Goal: Task Accomplishment & Management: Manage account settings

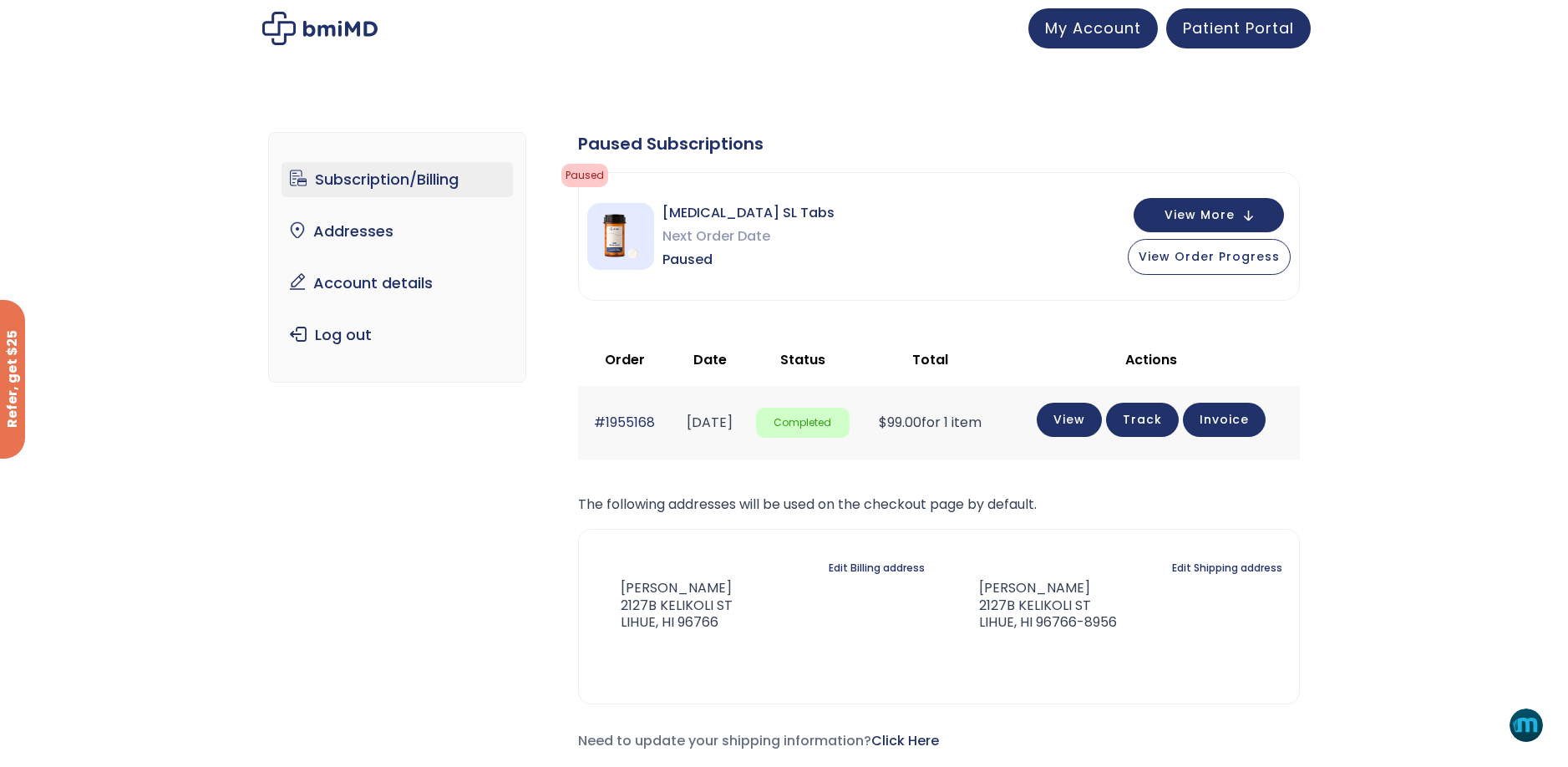
click at [395, 177] on link "Subscription/Billing" at bounding box center [396, 180] width 231 height 35
click at [756, 239] on span "Next Order Date" at bounding box center [748, 236] width 172 height 23
click at [1185, 260] on span "View Order Progress" at bounding box center [1210, 254] width 141 height 17
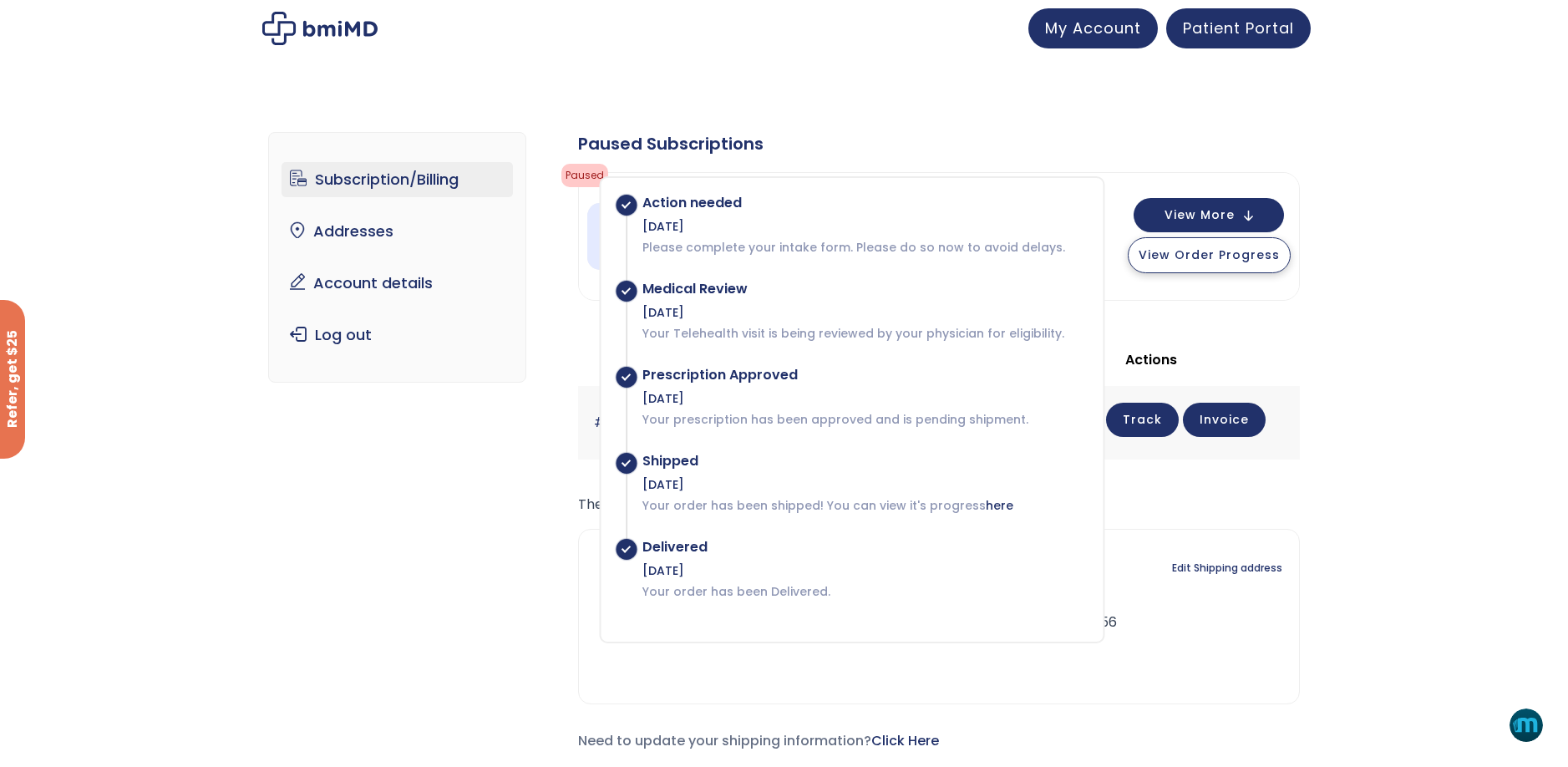
click at [1193, 258] on span "View Order Progress" at bounding box center [1210, 254] width 141 height 17
click at [1214, 213] on span "View More" at bounding box center [1199, 214] width 71 height 11
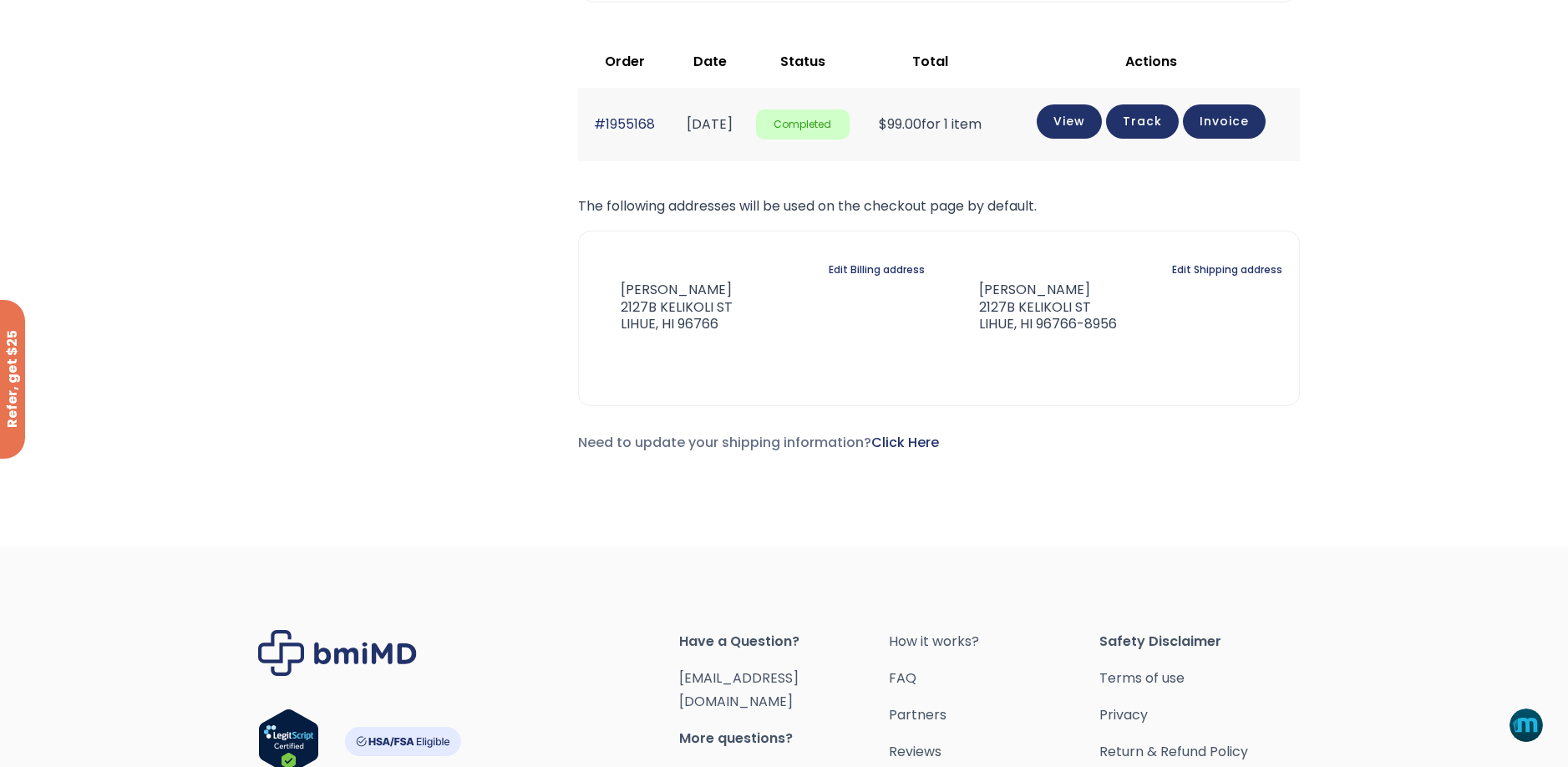
scroll to position [1028, 0]
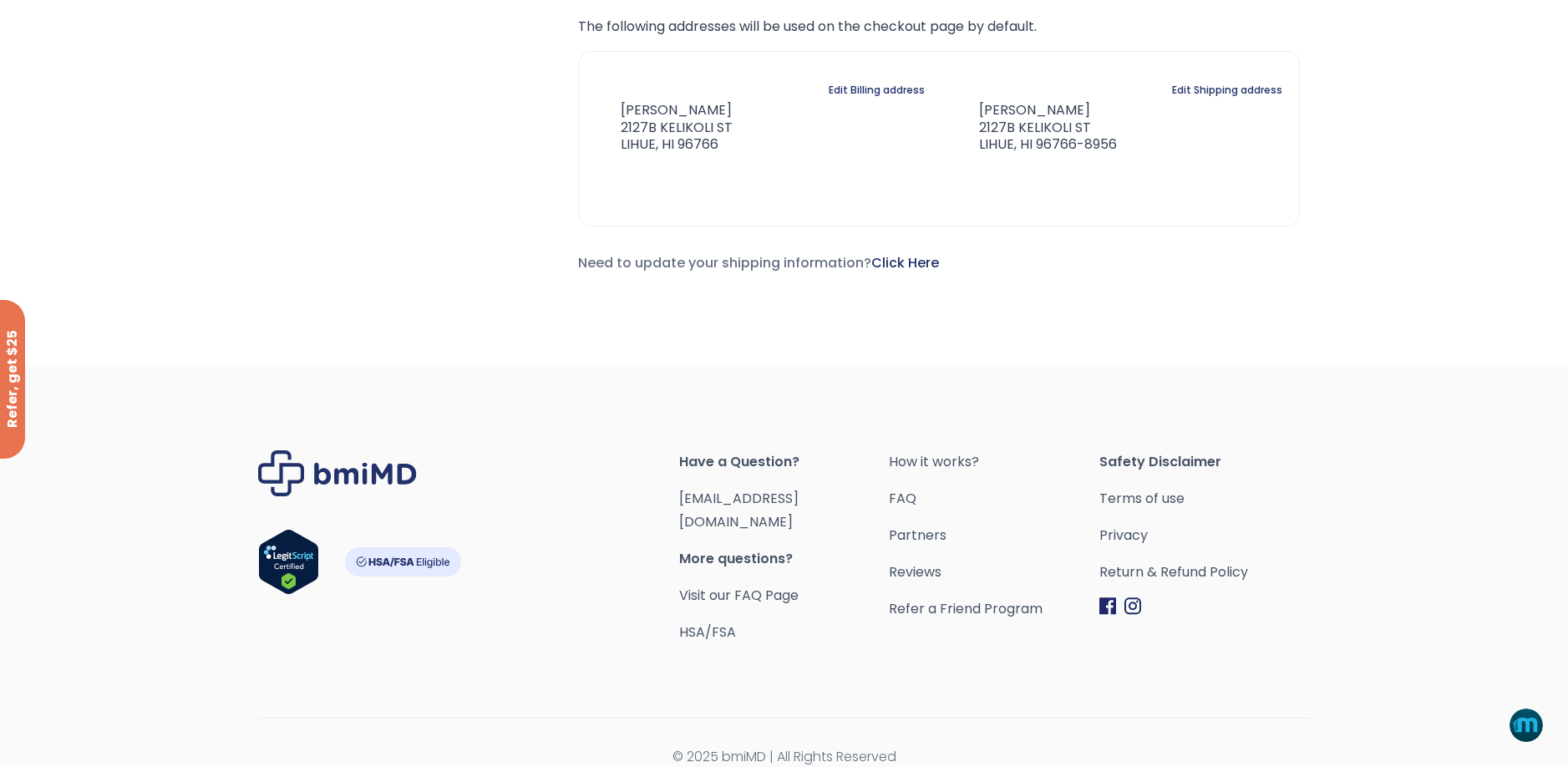
click at [743, 547] on span "More questions?" at bounding box center [784, 558] width 211 height 23
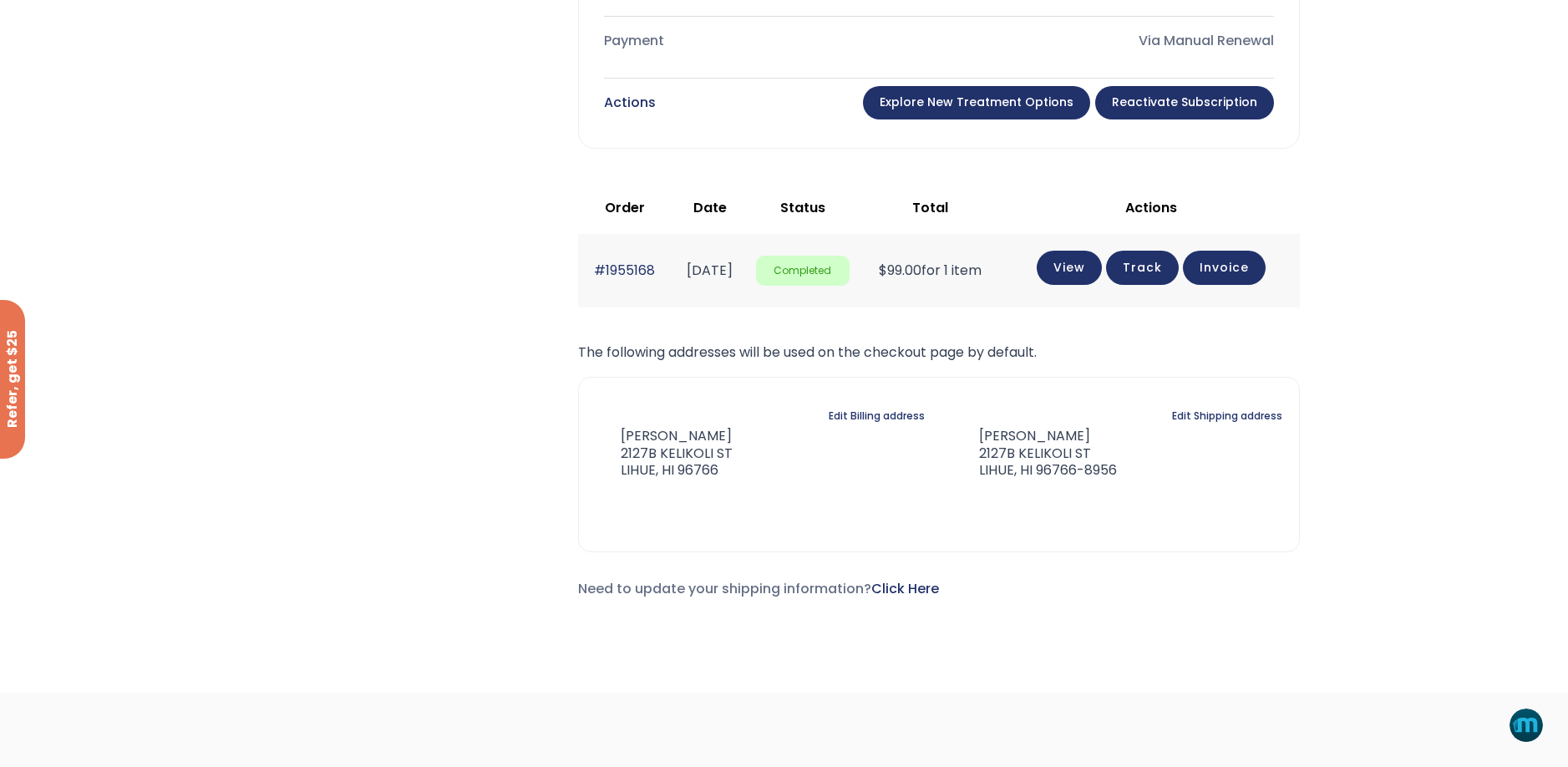
scroll to position [610, 0]
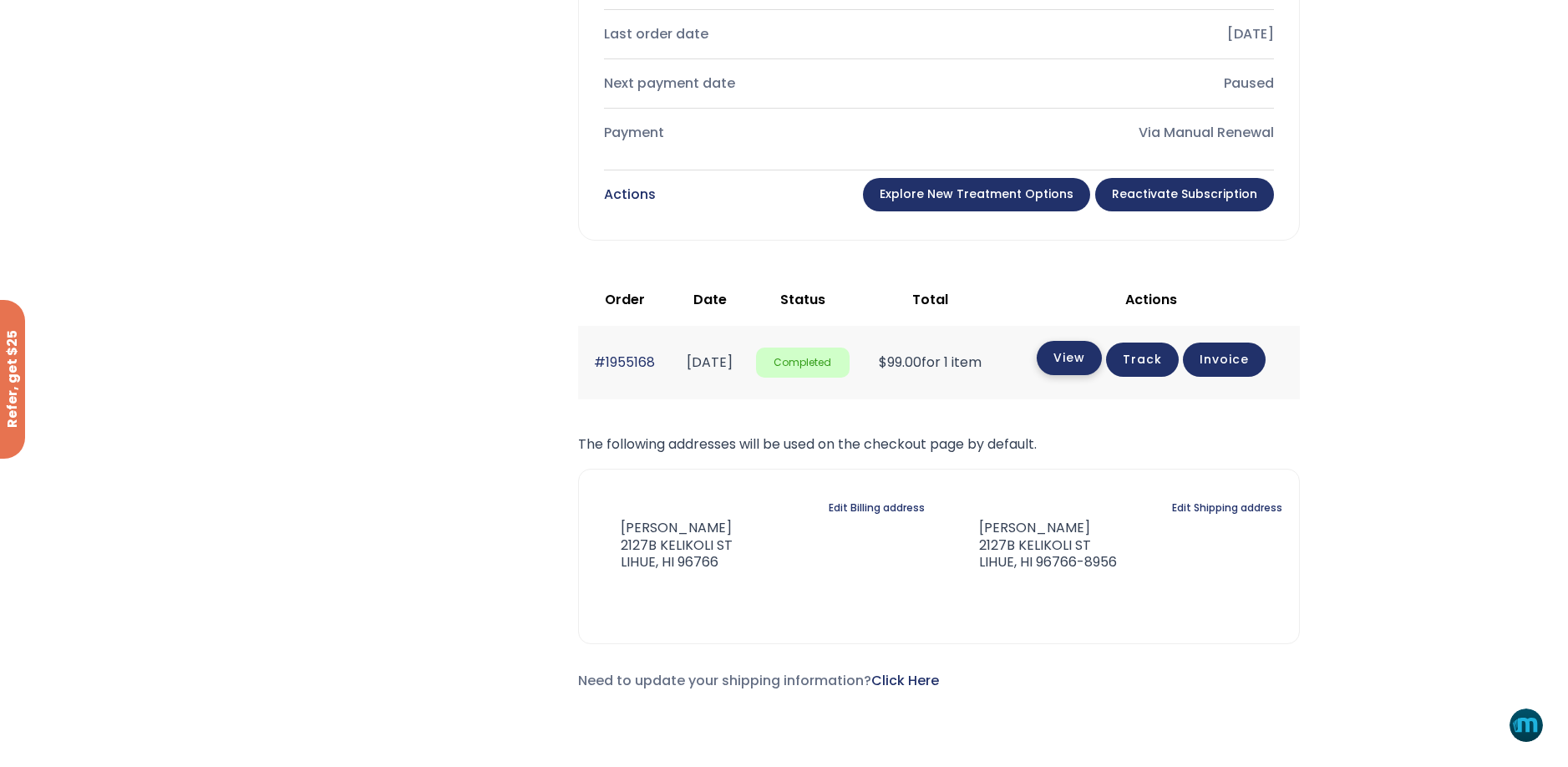
click at [1102, 358] on link "View" at bounding box center [1069, 358] width 65 height 34
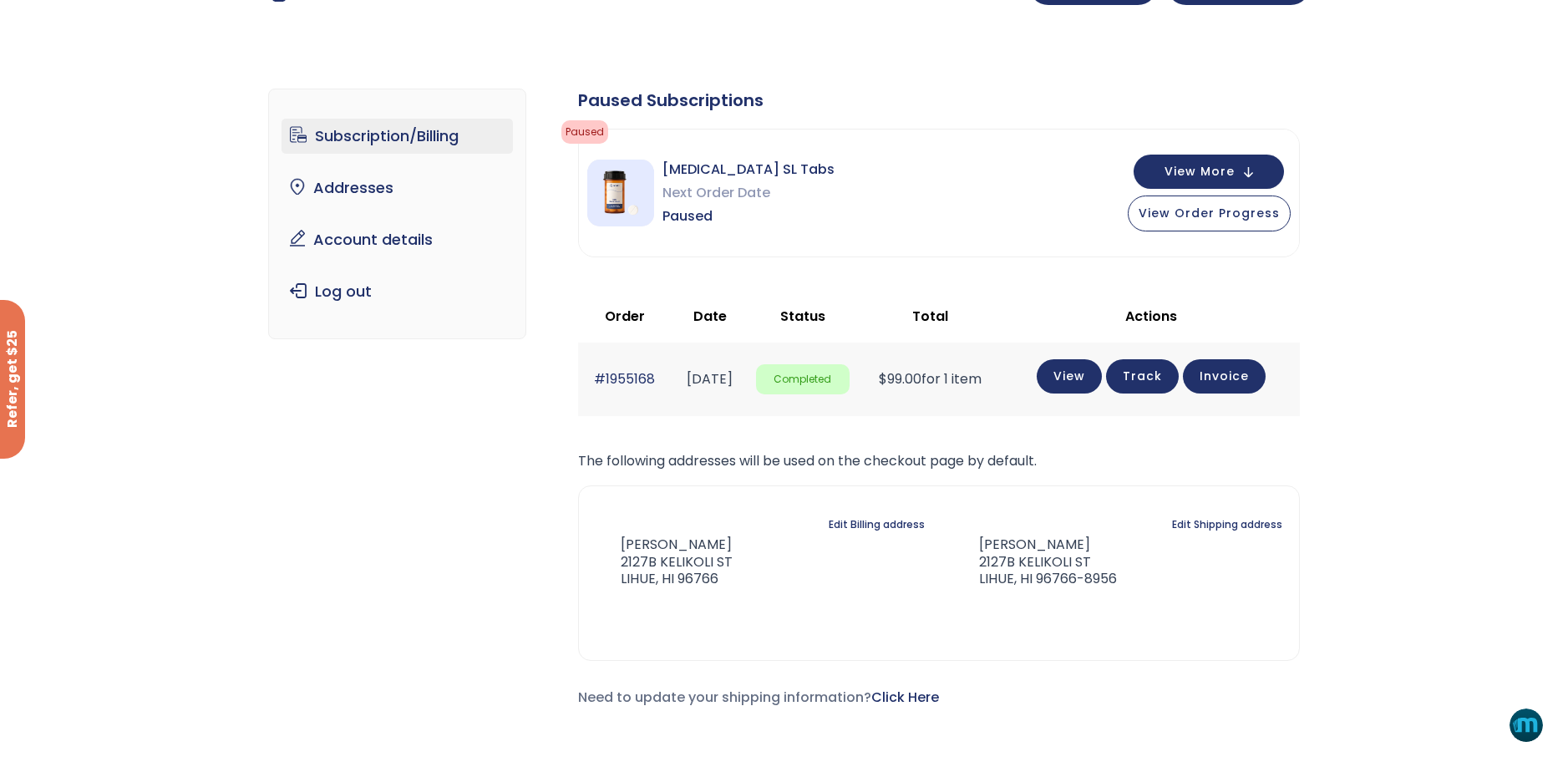
scroll to position [84, 0]
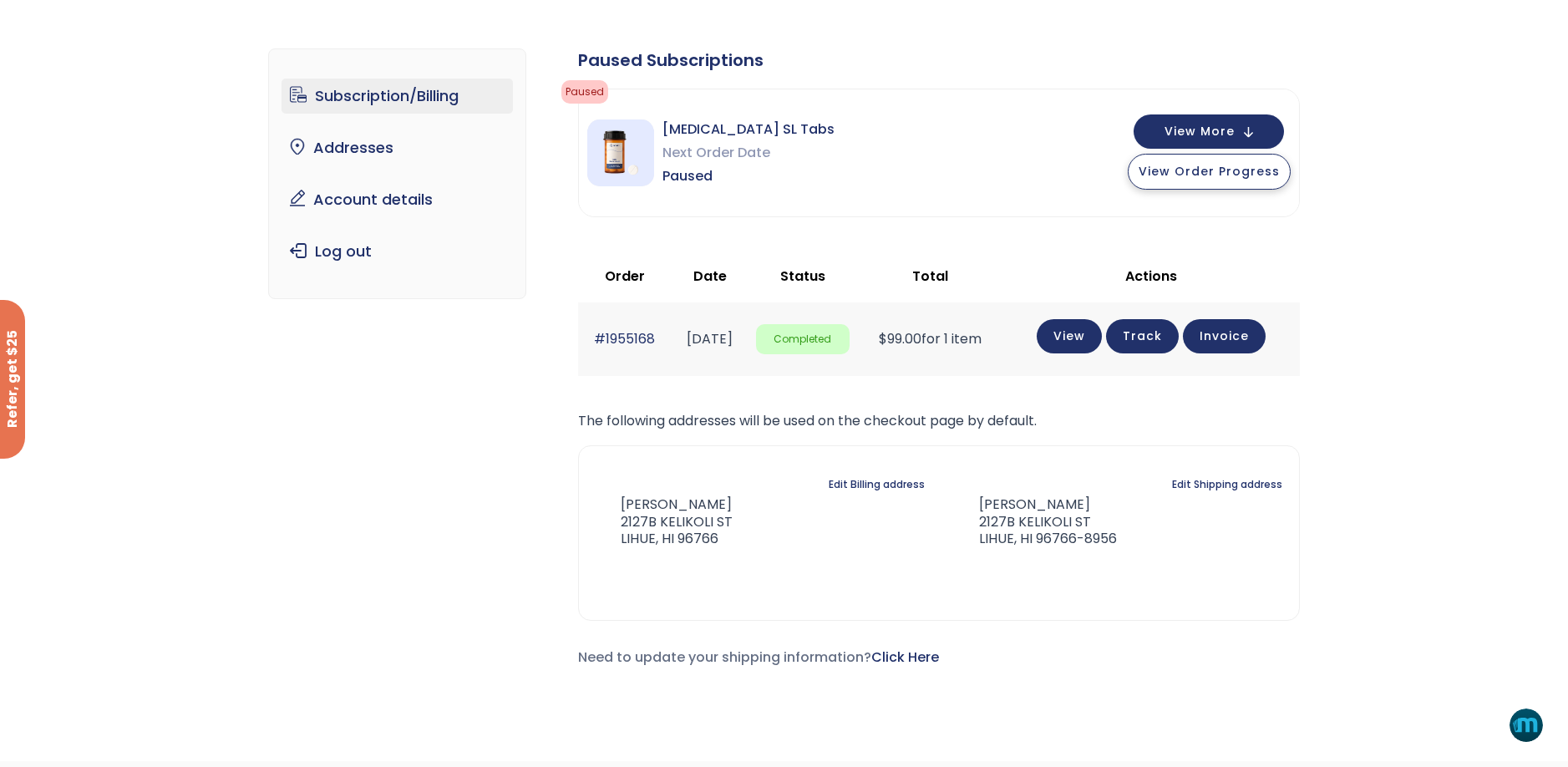
click at [1203, 169] on span "View Order Progress" at bounding box center [1210, 171] width 141 height 17
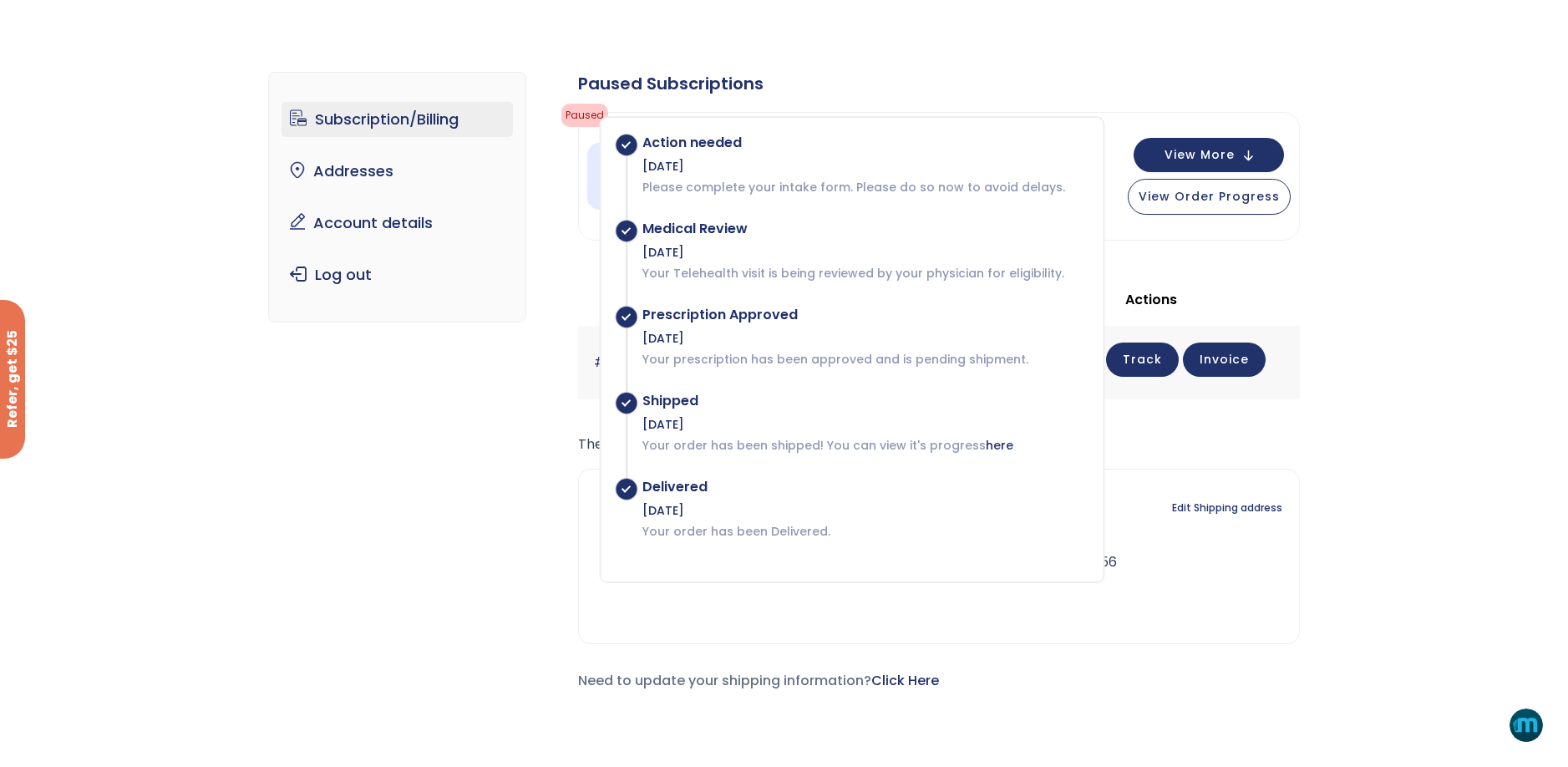
scroll to position [0, 0]
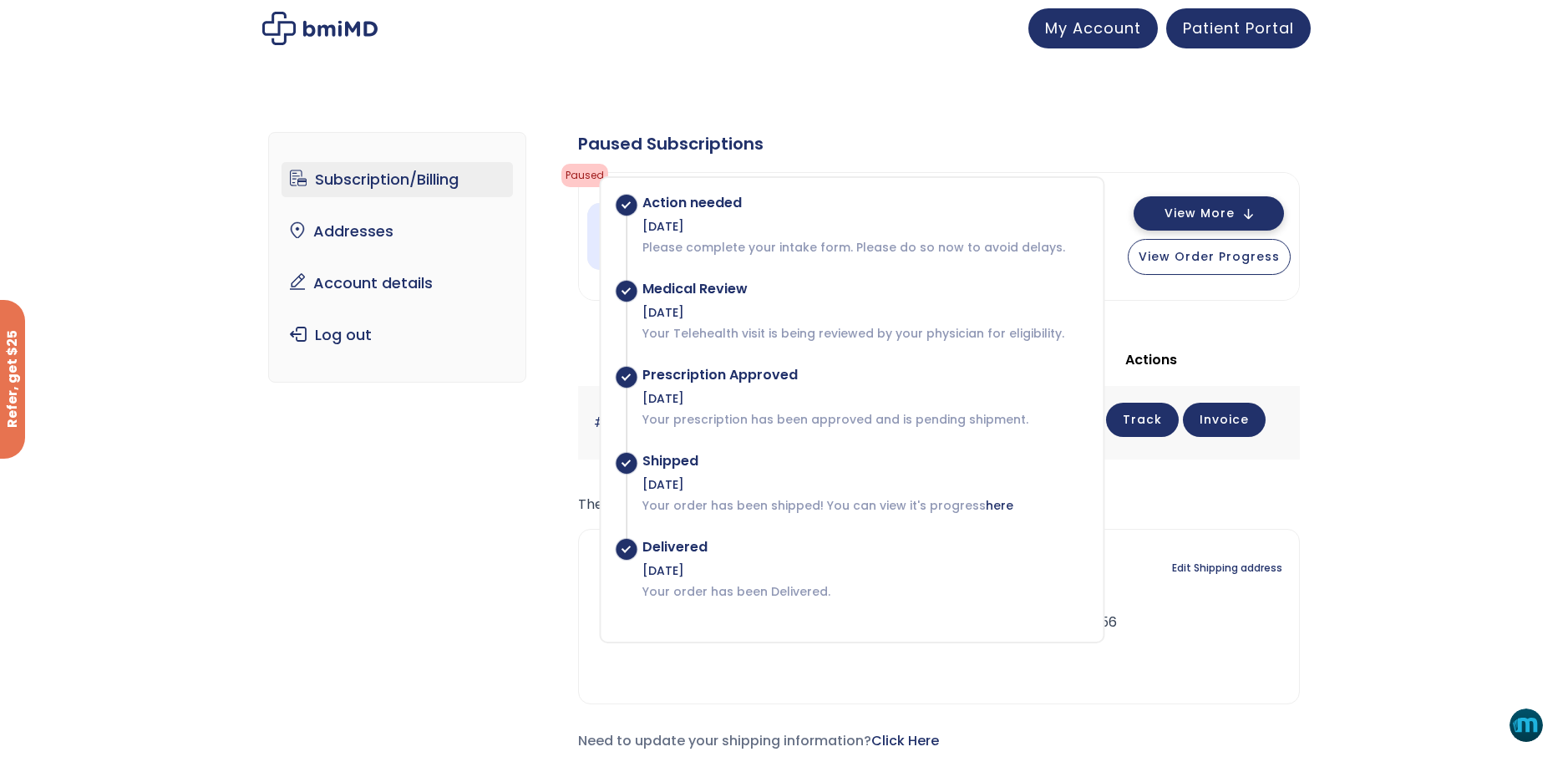
click at [1202, 211] on span "View More" at bounding box center [1199, 214] width 71 height 11
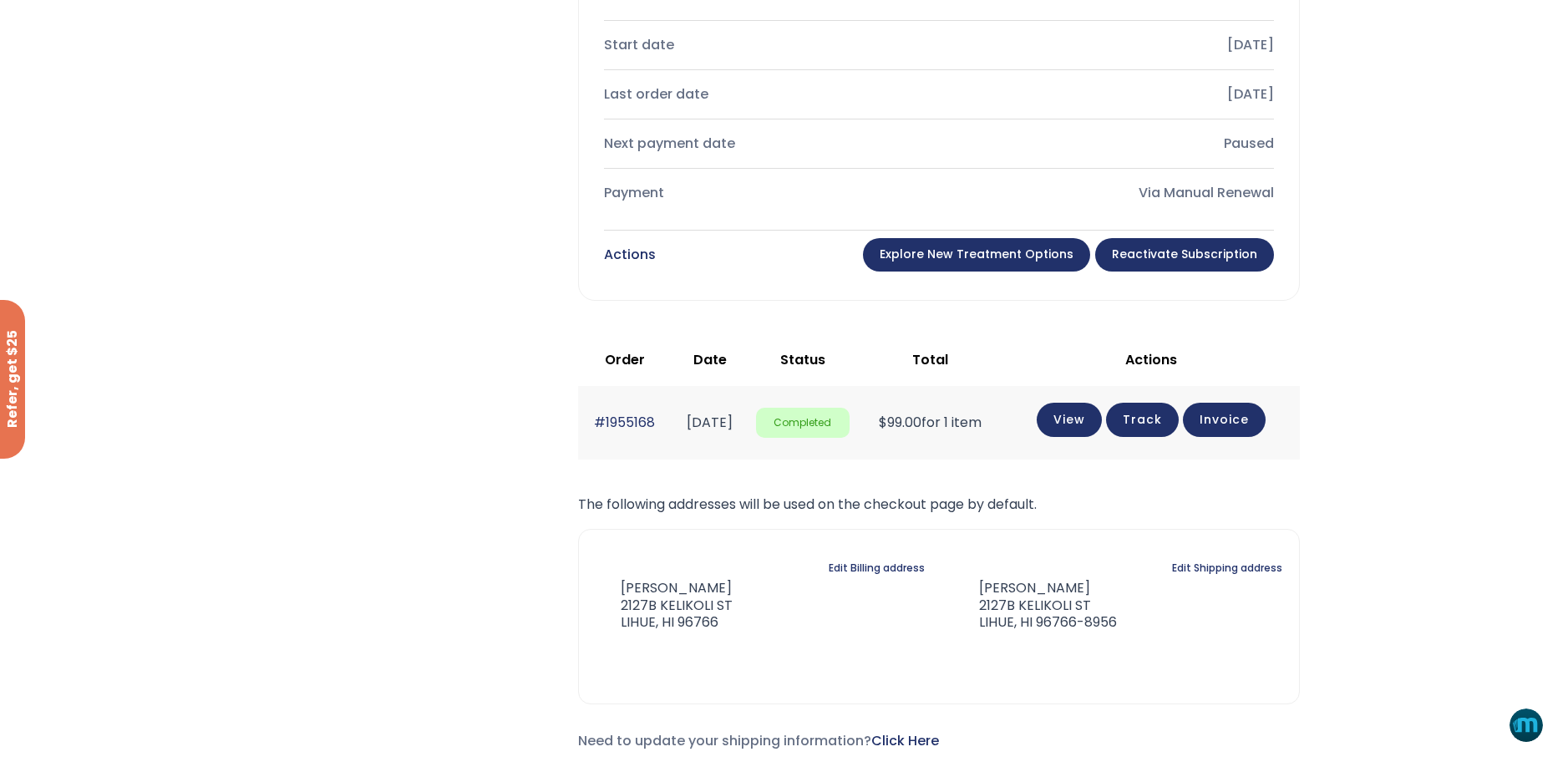
scroll to position [501, 0]
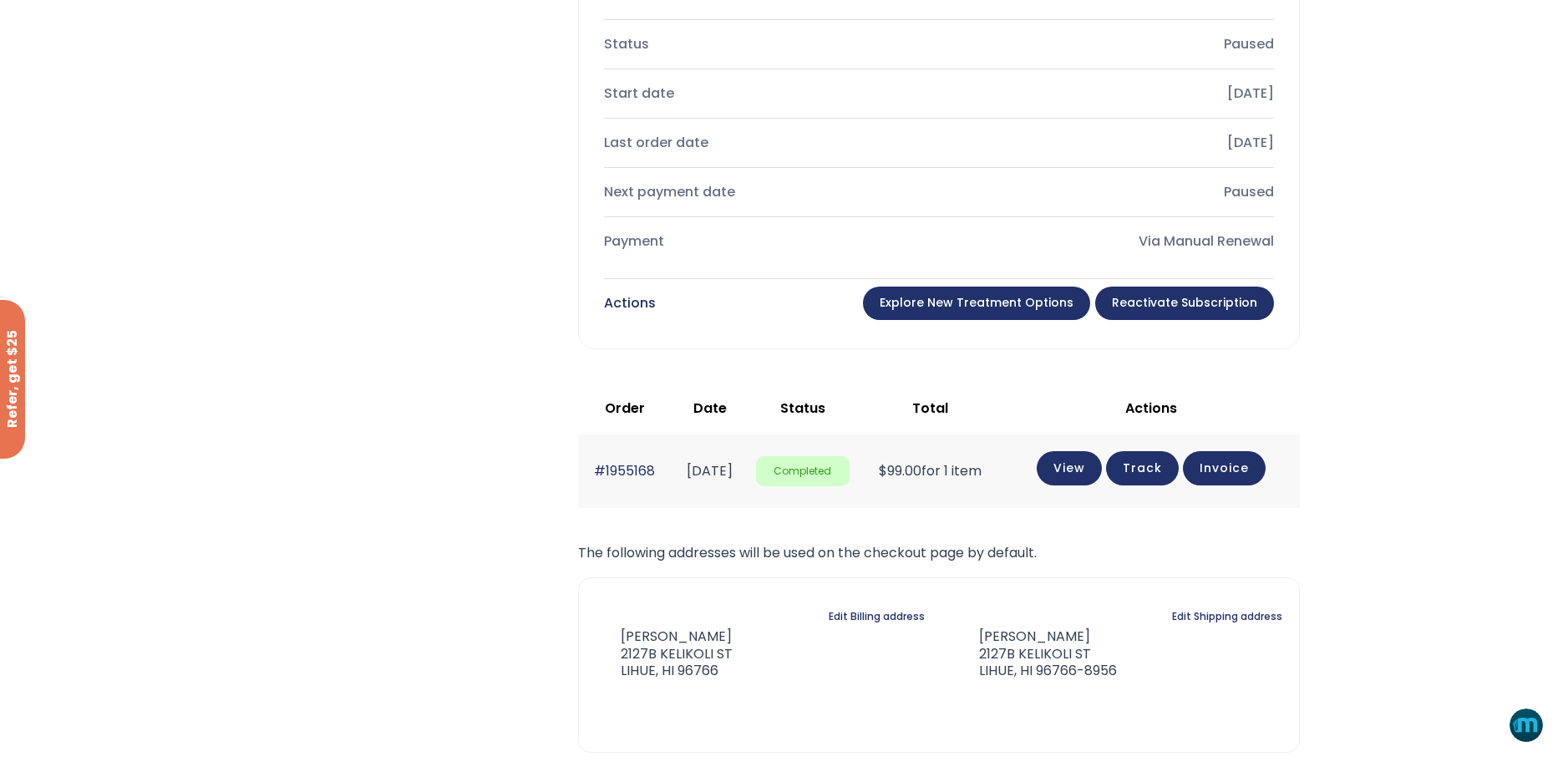
click at [1175, 299] on link "Reactivate Subscription" at bounding box center [1185, 304] width 179 height 33
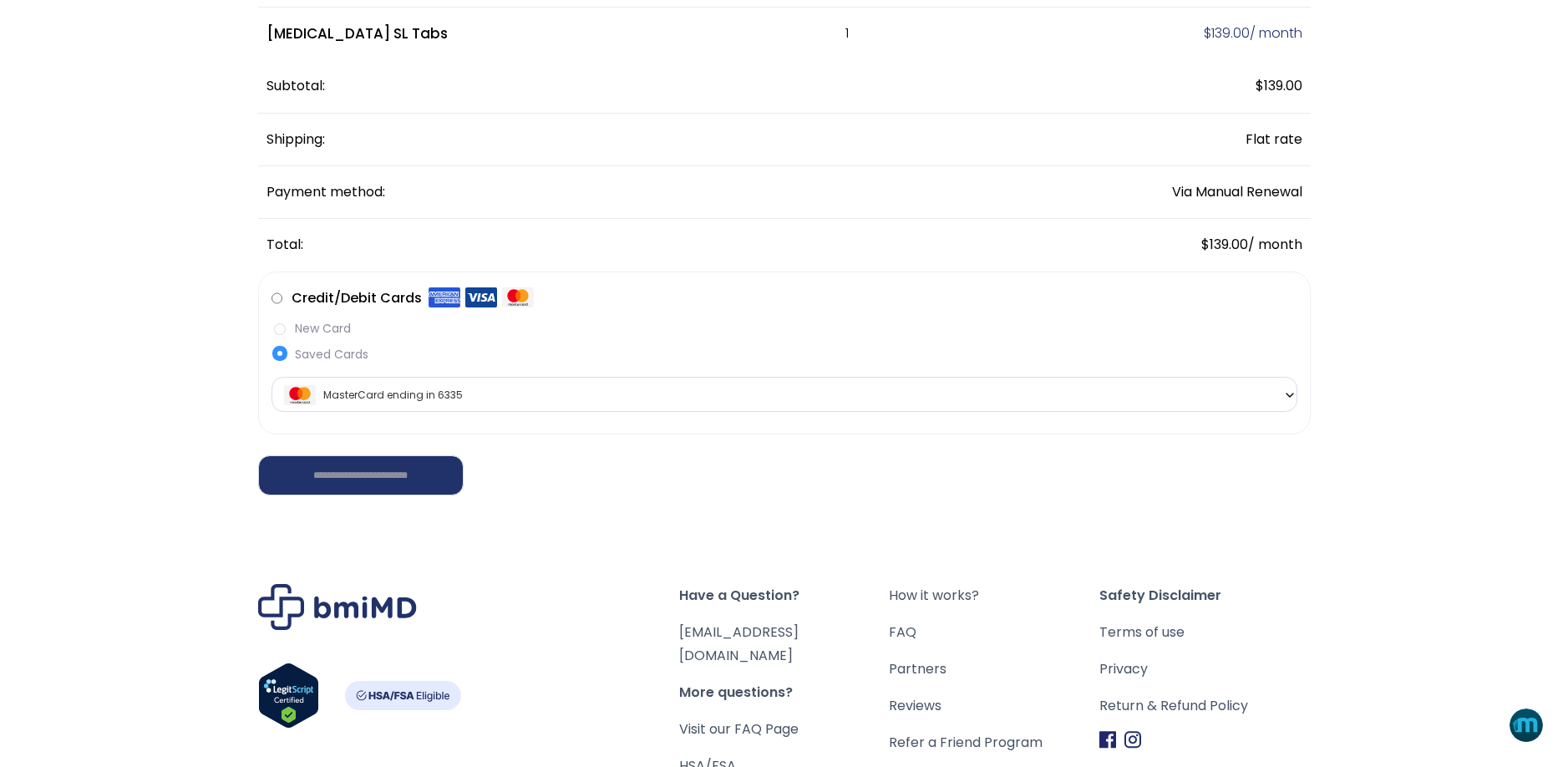
scroll to position [251, 0]
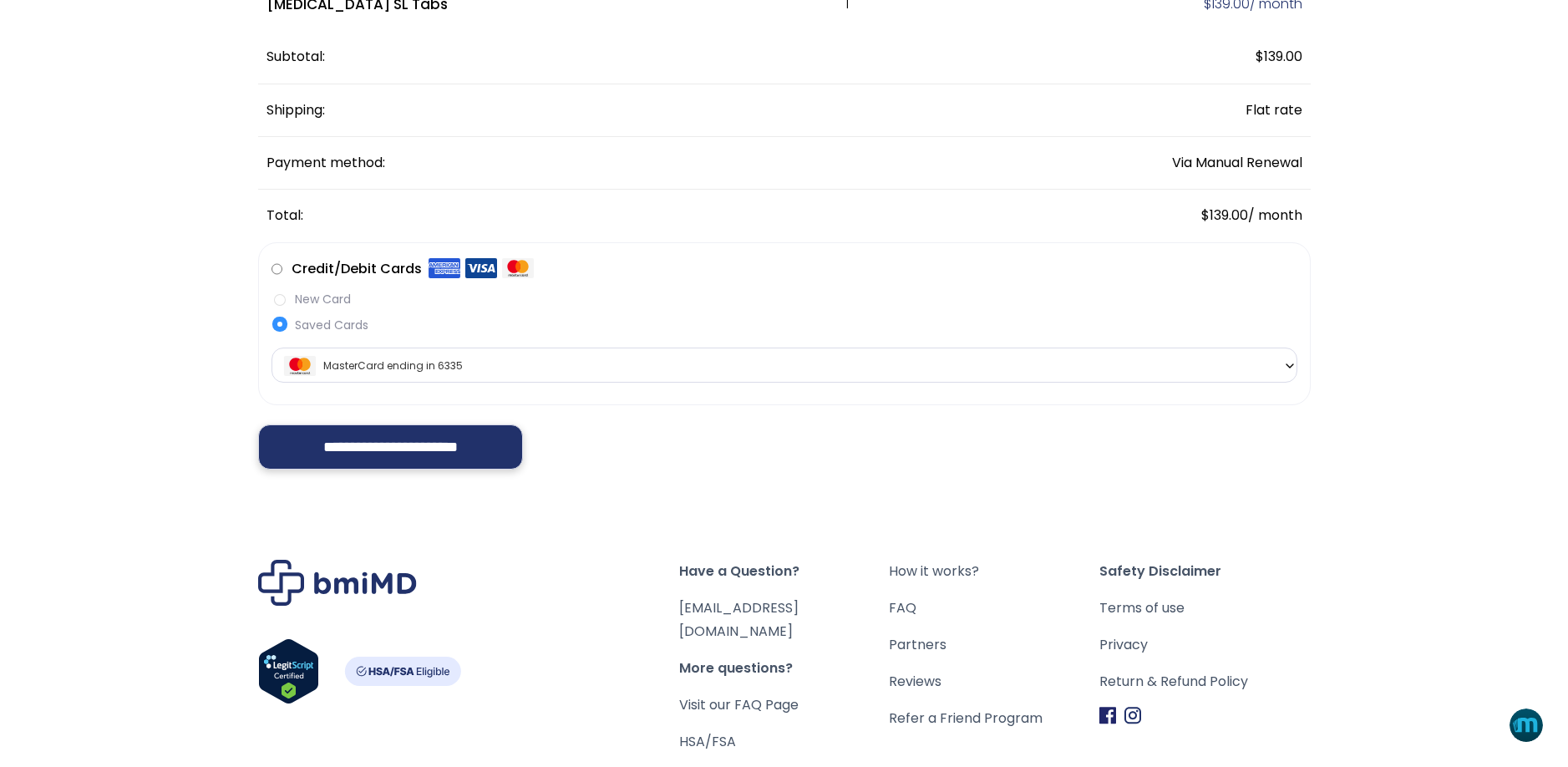
click at [372, 447] on input "**********" at bounding box center [391, 447] width 266 height 46
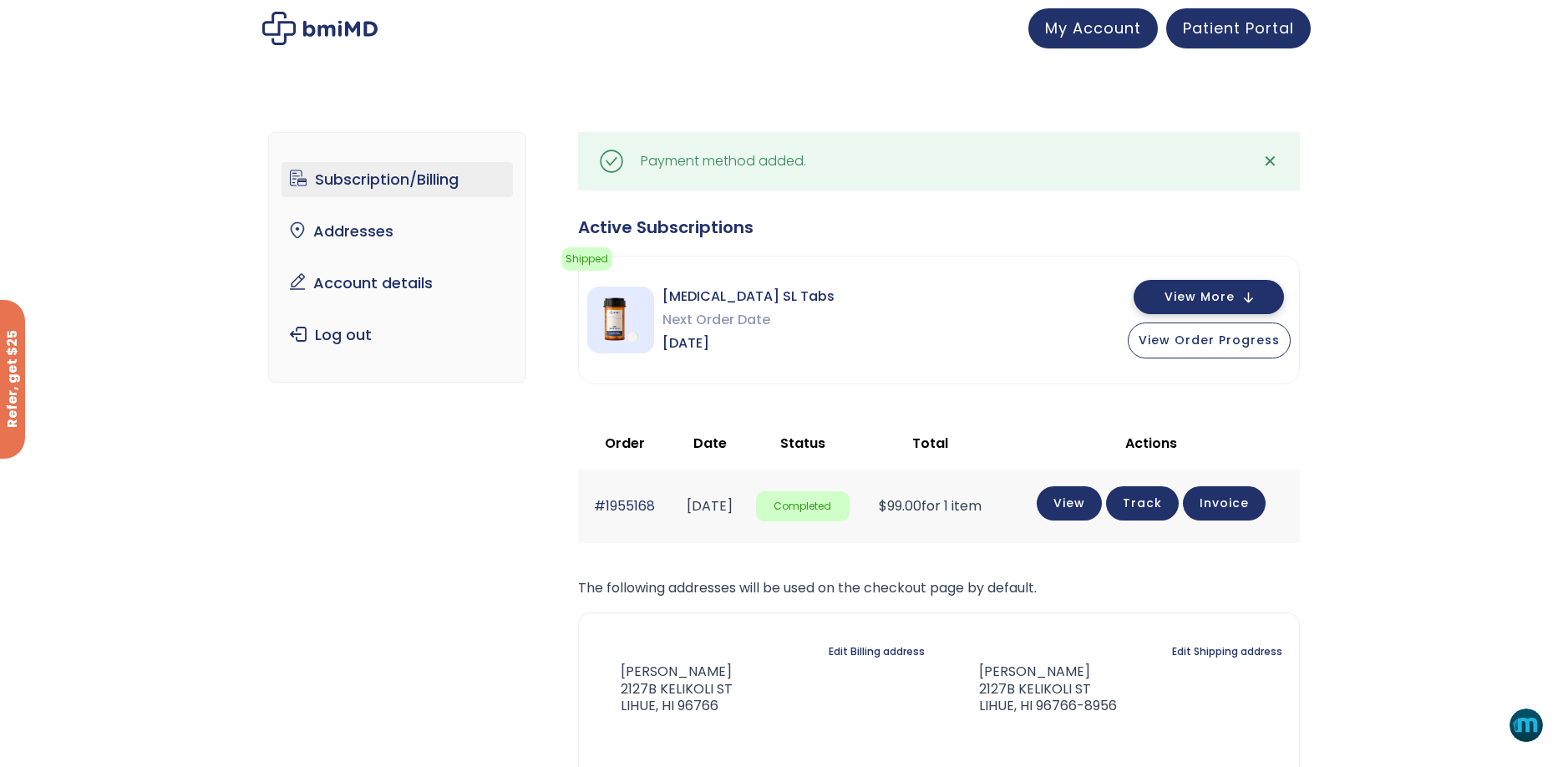
click at [1173, 297] on span "View More" at bounding box center [1199, 297] width 71 height 11
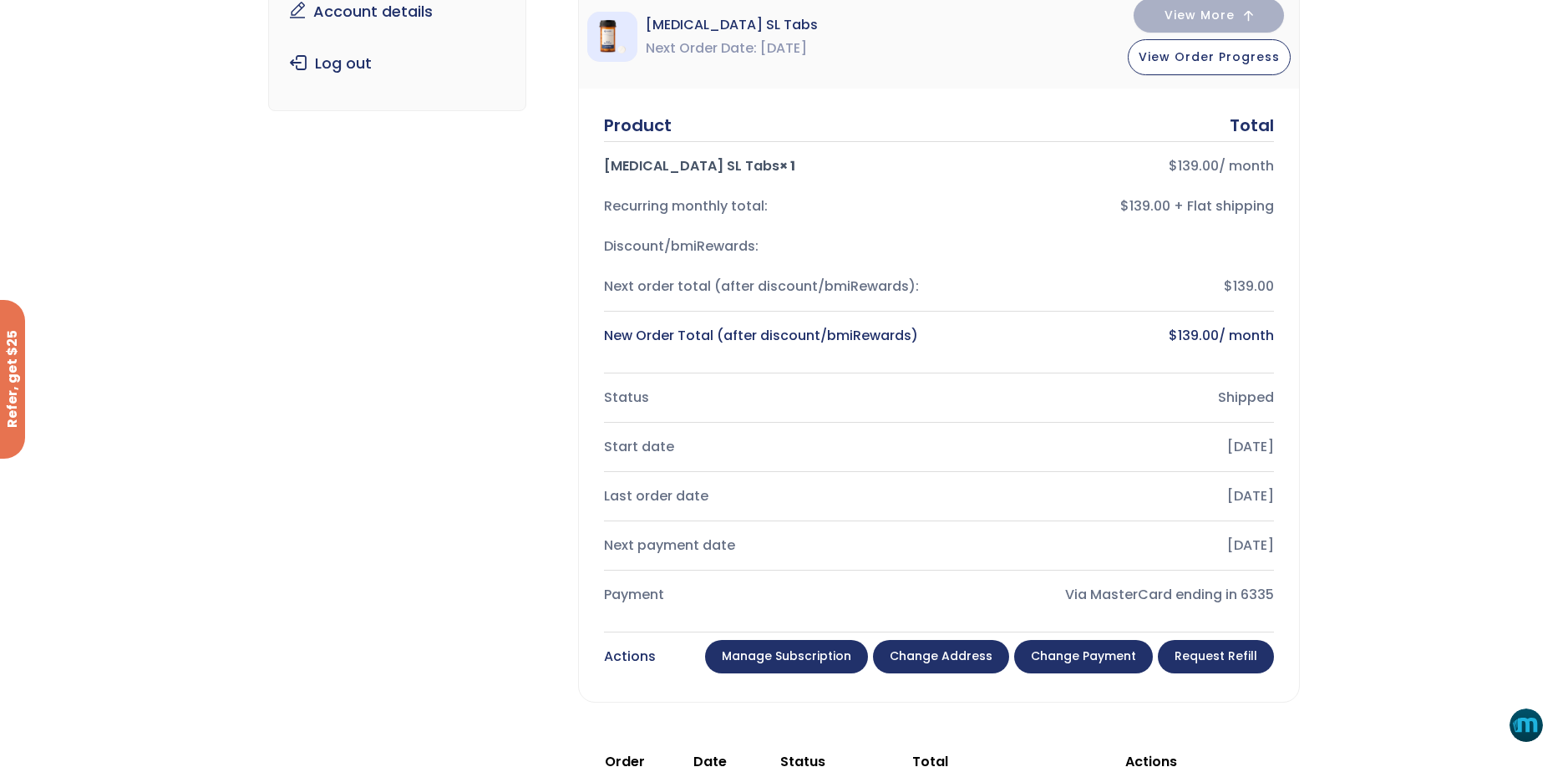
scroll to position [418, 0]
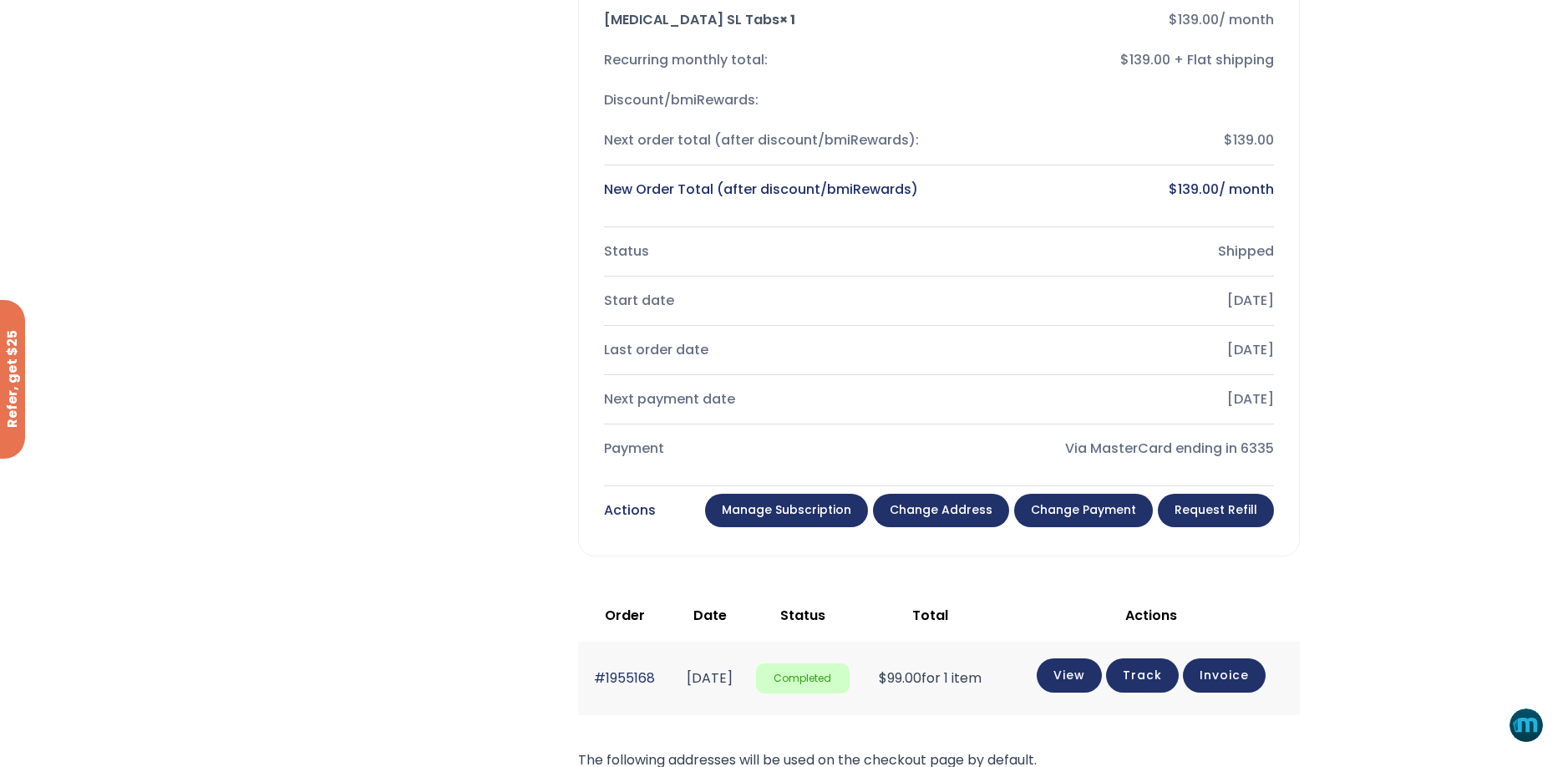
click at [1197, 506] on link "Request Refill" at bounding box center [1215, 511] width 116 height 33
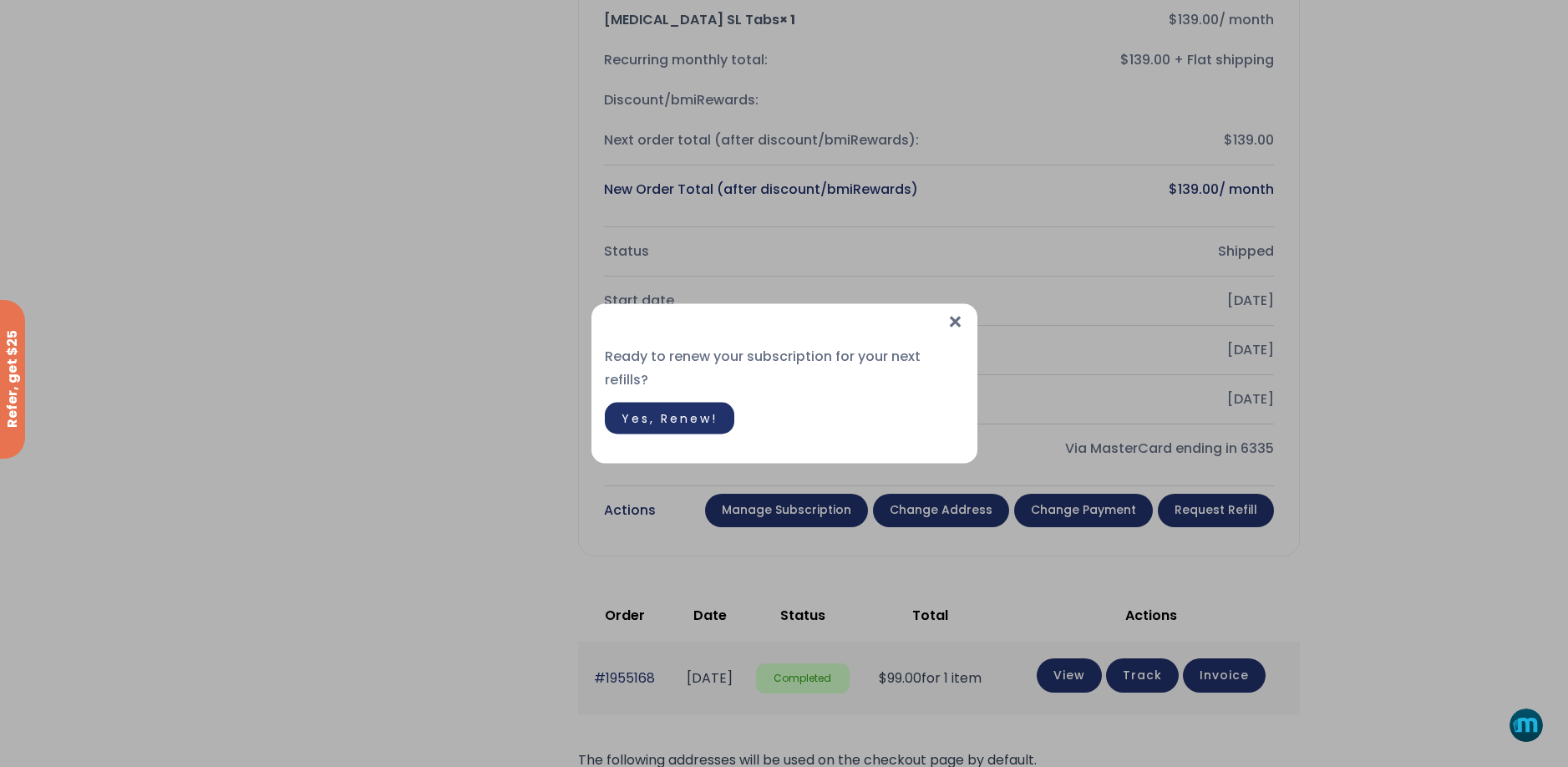
click at [695, 410] on span "Yes, Renew!" at bounding box center [669, 419] width 96 height 17
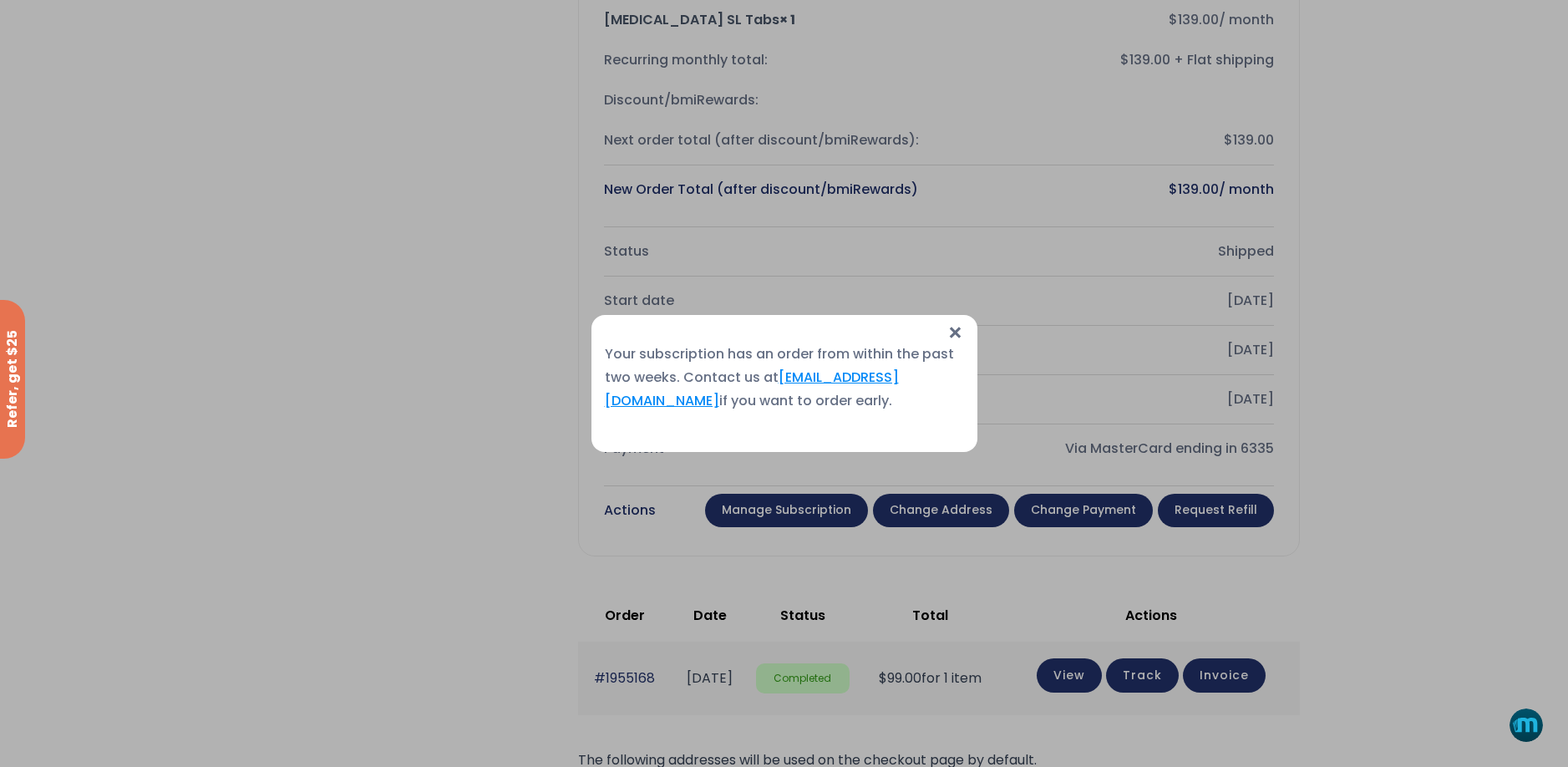
click at [824, 379] on link "[EMAIL_ADDRESS][DOMAIN_NAME]" at bounding box center [752, 389] width 294 height 43
